Goal: Task Accomplishment & Management: Use online tool/utility

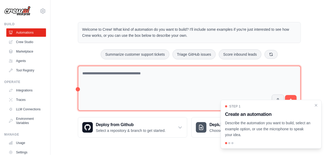
click at [119, 73] on textarea at bounding box center [189, 88] width 223 height 45
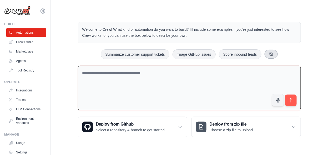
click at [273, 52] on icon at bounding box center [271, 54] width 4 height 4
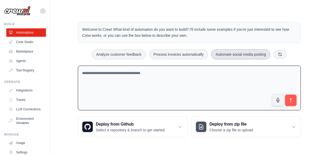
click at [244, 54] on button "Automate social media posting" at bounding box center [240, 54] width 59 height 10
type textarea "**********"
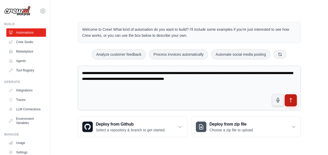
click at [291, 98] on icon "submit" at bounding box center [291, 100] width 2 height 4
drag, startPoint x: 263, startPoint y: 80, endPoint x: 80, endPoint y: 66, distance: 183.5
click at [80, 66] on textarea "**********" at bounding box center [189, 88] width 223 height 45
click at [22, 43] on link "Crew Studio" at bounding box center [27, 42] width 40 height 8
click at [16, 32] on link "Automations" at bounding box center [27, 32] width 40 height 8
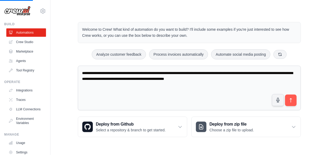
click at [9, 23] on div "Build" at bounding box center [25, 24] width 42 height 4
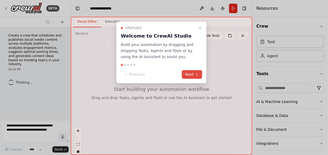
click at [192, 74] on button "Next" at bounding box center [192, 74] width 20 height 9
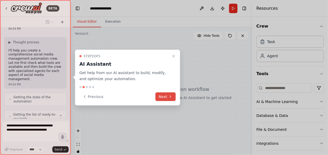
scroll to position [58, 0]
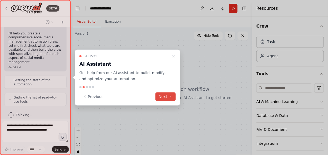
click at [167, 100] on button "Next" at bounding box center [165, 96] width 20 height 9
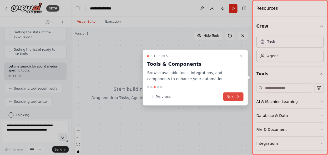
scroll to position [119, 0]
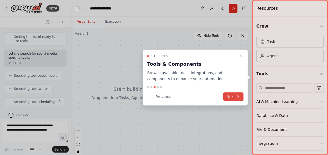
click at [235, 97] on button "Next" at bounding box center [233, 96] width 20 height 9
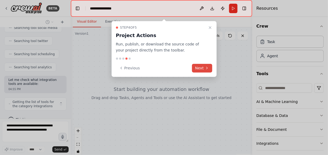
scroll to position [171, 0]
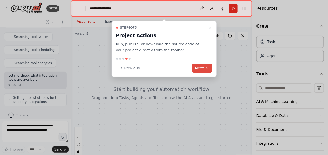
click at [199, 70] on button "Next" at bounding box center [202, 68] width 20 height 9
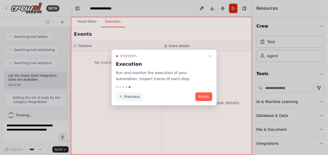
click at [128, 98] on button "Previous" at bounding box center [129, 96] width 27 height 9
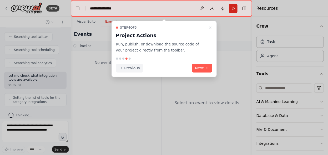
click at [130, 66] on button "Previous" at bounding box center [129, 68] width 27 height 9
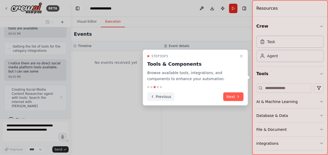
click at [158, 94] on button "Previous" at bounding box center [160, 96] width 27 height 9
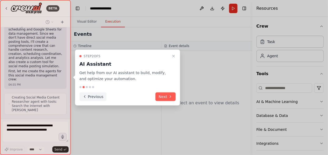
scroll to position [272, 0]
click at [95, 98] on button "Previous" at bounding box center [92, 96] width 27 height 9
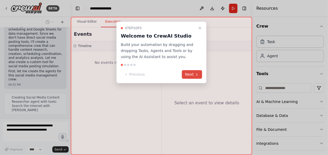
scroll to position [293, 0]
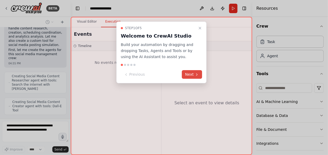
click at [192, 74] on button "Next" at bounding box center [192, 74] width 20 height 9
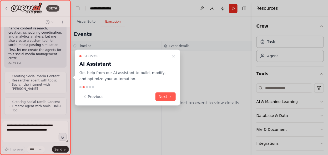
scroll to position [315, 0]
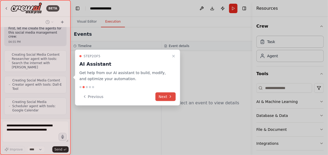
click at [167, 95] on button "Next" at bounding box center [165, 96] width 20 height 9
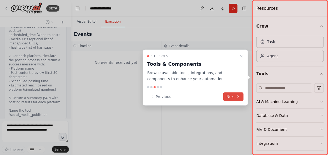
scroll to position [508, 0]
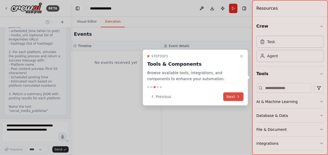
click at [234, 96] on button "Next" at bounding box center [233, 96] width 20 height 9
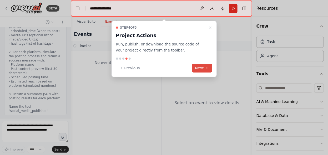
click at [202, 66] on button "Next" at bounding box center [202, 68] width 20 height 9
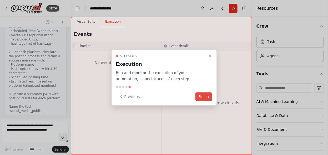
click at [202, 97] on button "Finish" at bounding box center [203, 96] width 17 height 9
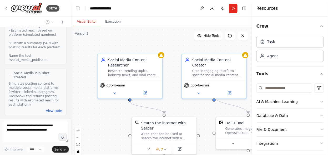
scroll to position [554, 0]
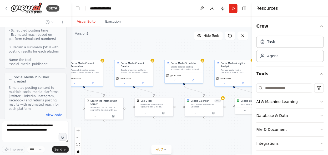
drag, startPoint x: 232, startPoint y: 56, endPoint x: 158, endPoint y: 37, distance: 76.9
click at [158, 37] on div ".deletable-edge-delete-btn { width: 20px; height: 20px; border: 0px solid #ffff…" at bounding box center [161, 92] width 181 height 131
drag, startPoint x: 202, startPoint y: 39, endPoint x: 153, endPoint y: 34, distance: 49.6
click at [153, 34] on div "Version 1 Hide Tools .deletable-edge-delete-btn { width: 20px; height: 20px; bo…" at bounding box center [161, 92] width 181 height 131
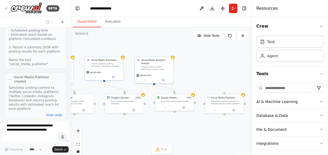
drag, startPoint x: 225, startPoint y: 49, endPoint x: 146, endPoint y: 46, distance: 79.4
click at [146, 46] on div ".deletable-edge-delete-btn { width: 20px; height: 20px; border: 0px solid #ffff…" at bounding box center [161, 92] width 181 height 131
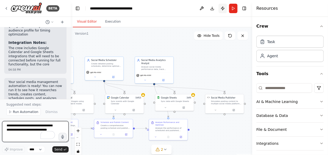
scroll to position [1270, 0]
